Goal: Information Seeking & Learning: Understand process/instructions

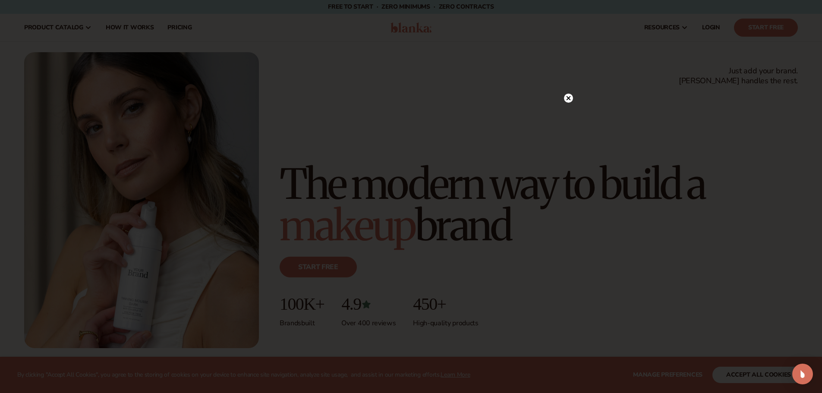
click at [567, 100] on icon at bounding box center [568, 98] width 9 height 9
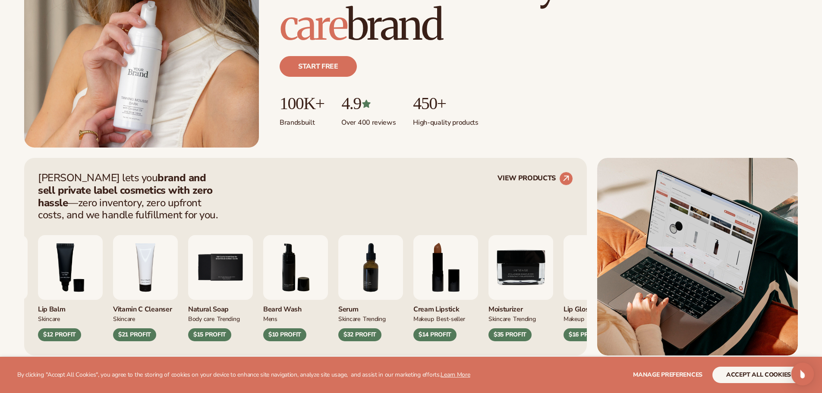
scroll to position [216, 0]
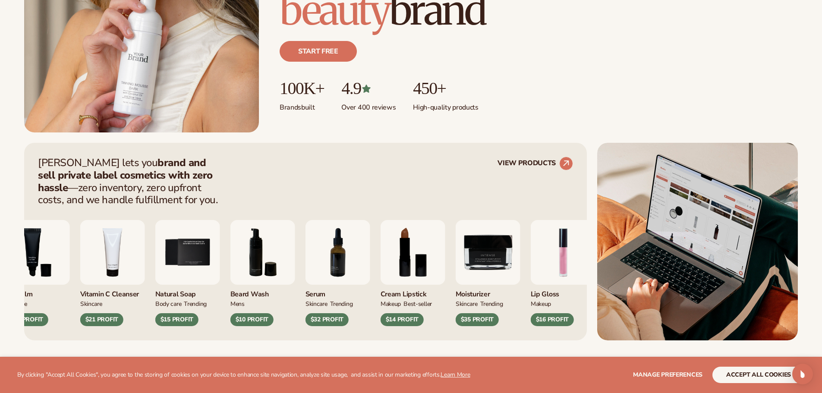
click at [124, 264] on img "4 / 9" at bounding box center [112, 252] width 65 height 65
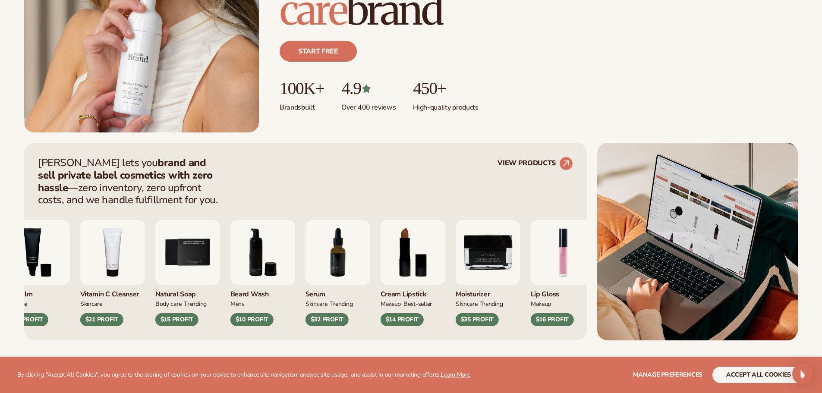
click at [119, 256] on img "4 / 9" at bounding box center [112, 252] width 65 height 65
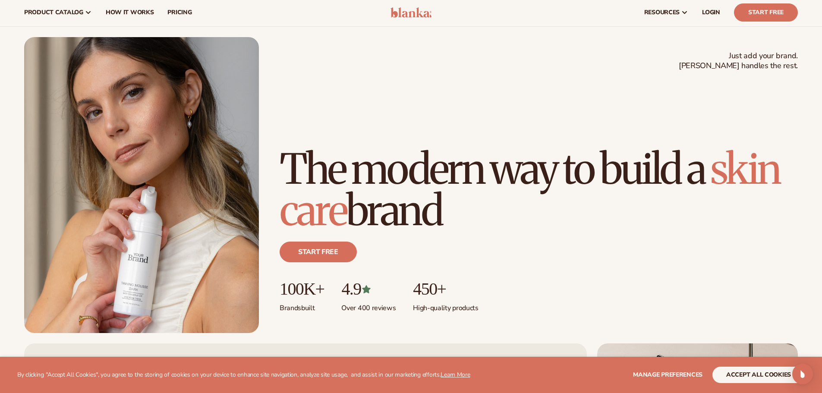
scroll to position [0, 0]
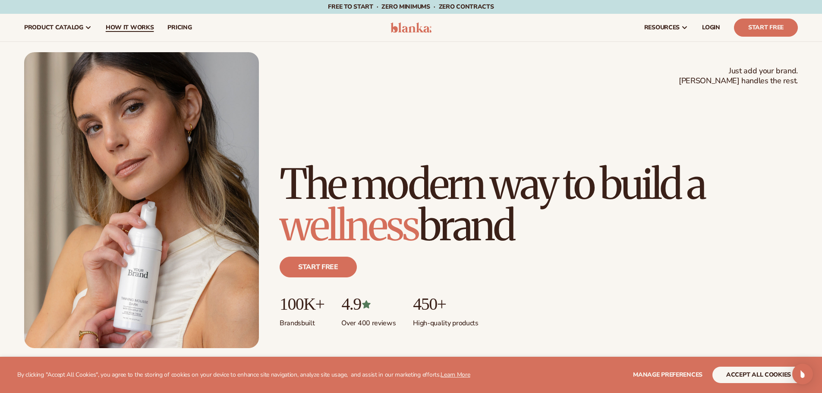
click at [126, 25] on span "How It Works" at bounding box center [130, 27] width 48 height 7
